Goal: Task Accomplishment & Management: Use online tool/utility

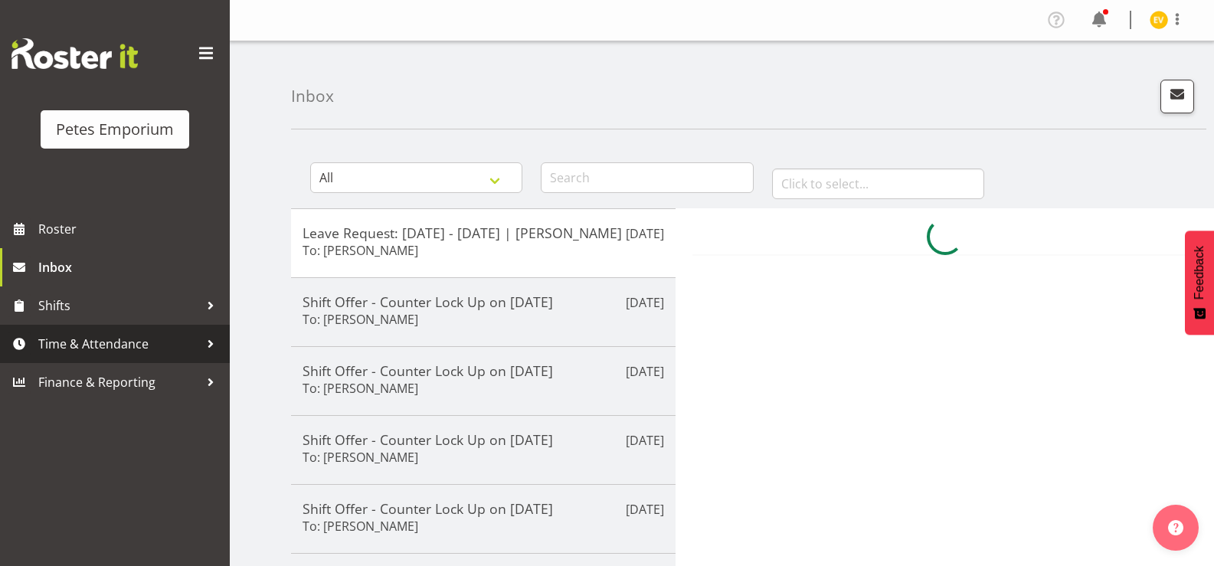
click at [205, 335] on div at bounding box center [210, 344] width 23 height 23
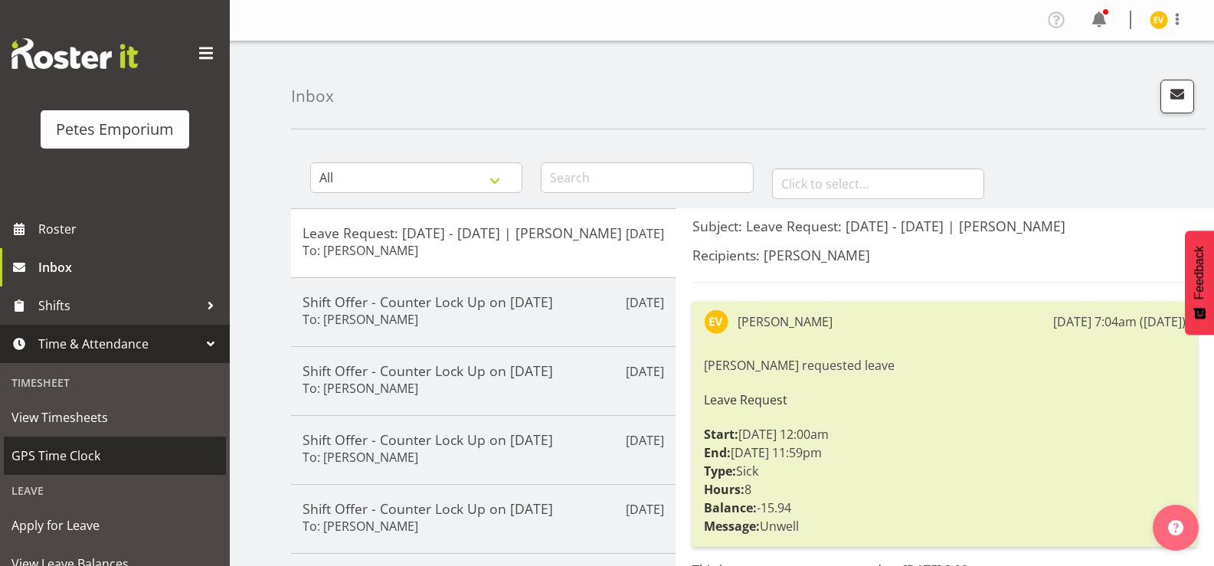
click at [166, 455] on span "GPS Time Clock" at bounding box center [114, 455] width 207 height 23
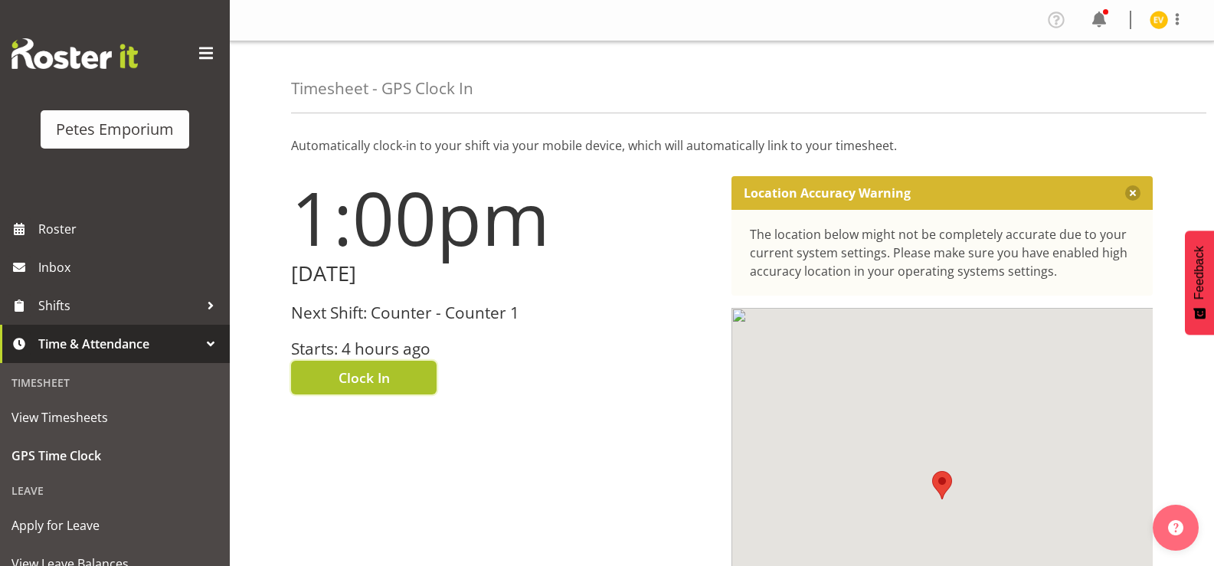
click at [374, 379] on span "Clock In" at bounding box center [364, 378] width 51 height 20
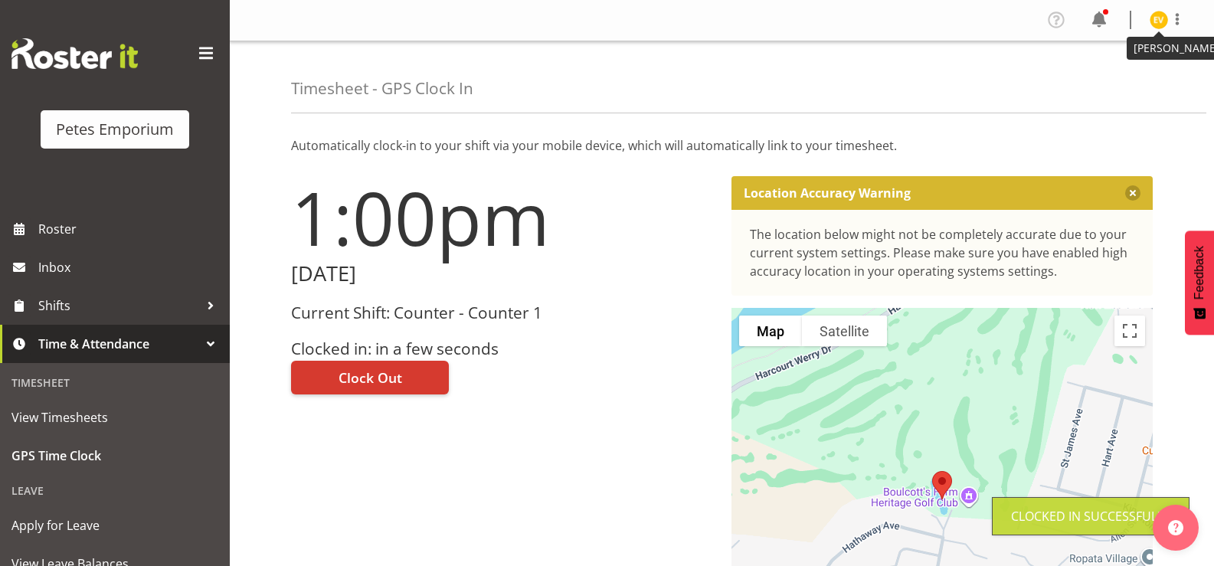
click at [1158, 23] on img at bounding box center [1159, 20] width 18 height 18
click at [1139, 75] on link "Log Out" at bounding box center [1113, 81] width 147 height 28
